Goal: Task Accomplishment & Management: Complete application form

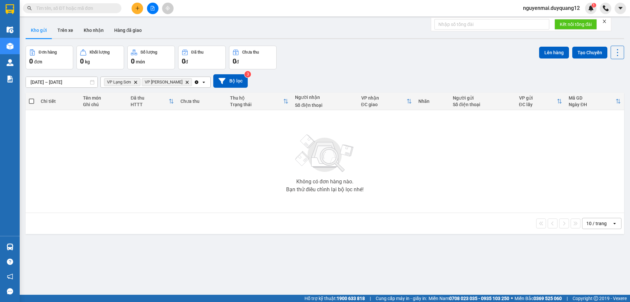
click at [90, 12] on div "Kết quả tìm kiếm ( 0 ) Bộ lọc No Data nguyenmai.duyquang12 1" at bounding box center [315, 8] width 630 height 16
click at [95, 11] on input "text" at bounding box center [74, 8] width 77 height 7
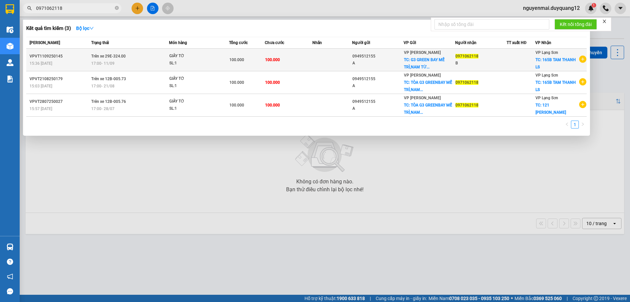
type input "0971062118"
click at [140, 64] on div "17:00 [DATE]" at bounding box center [129, 63] width 77 height 7
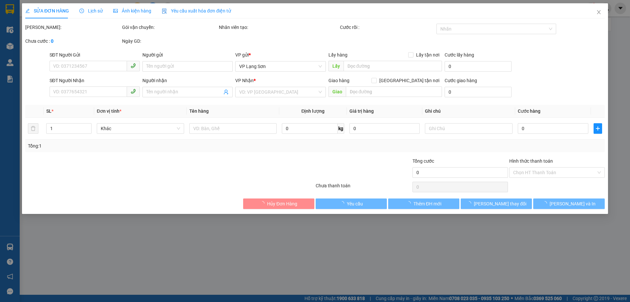
type input "0949512155"
type input "A"
checkbox input "true"
type input "G3 GREEN BAY MỄ TRÌ,NAM TỪ LIÊM,[GEOGRAPHIC_DATA]"
type input "0971062118"
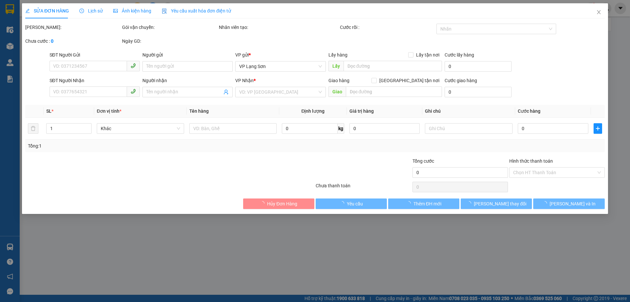
type input "B"
checkbox input "true"
type input "165B TAM THANH LS"
type input "100.000"
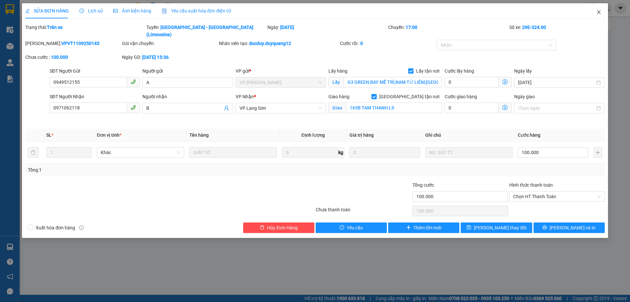
click at [599, 13] on icon "close" at bounding box center [599, 12] width 4 height 4
